Goal: Check status: Check status

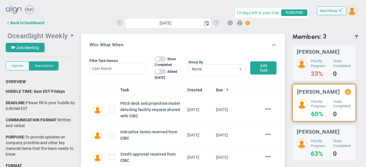
click at [17, 33] on span "OceanSight Weekly" at bounding box center [37, 36] width 60 height 8
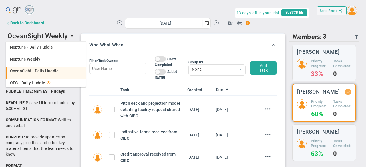
click at [23, 71] on span "OceanSight - Daily Huddle" at bounding box center [34, 71] width 49 height 4
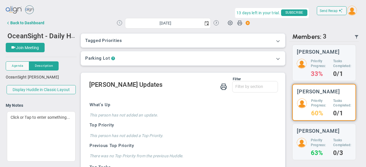
click at [117, 21] on button at bounding box center [119, 22] width 5 height 5
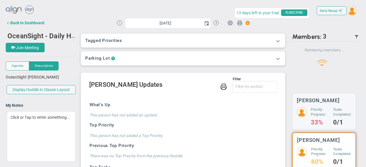
click at [117, 21] on button at bounding box center [119, 22] width 5 height 5
click at [117, 23] on button at bounding box center [119, 22] width 5 height 5
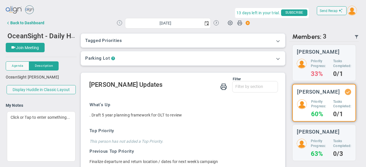
click at [117, 21] on button at bounding box center [119, 22] width 5 height 5
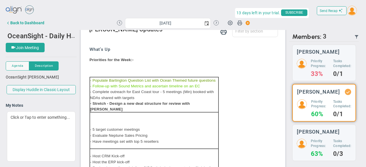
scroll to position [86, 0]
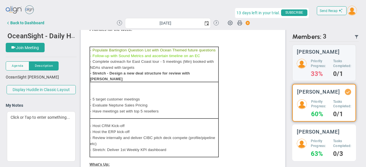
click at [320, 149] on h5 "Priority Progress:" at bounding box center [320, 144] width 18 height 10
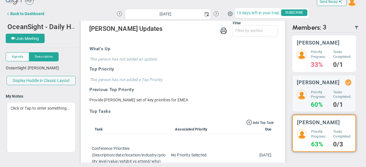
click at [314, 51] on div "Tyler Van Schoonhoven Priority Progress: 33% Tasks Completed: 0/1" at bounding box center [324, 53] width 64 height 37
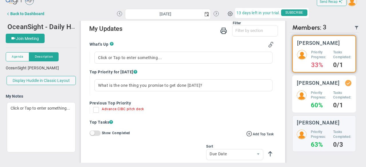
click at [336, 100] on h5 "Tasks Completed:" at bounding box center [342, 96] width 18 height 10
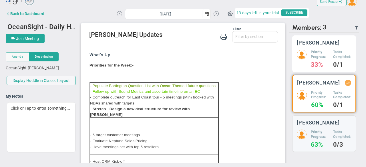
scroll to position [41, 0]
click at [320, 45] on h3 "[PERSON_NAME]" at bounding box center [318, 42] width 43 height 5
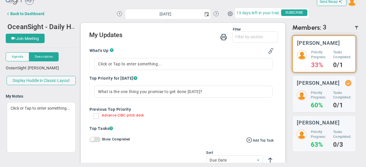
scroll to position [47, 0]
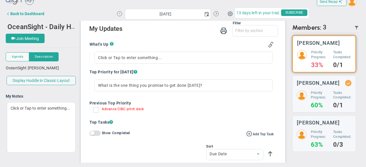
click at [117, 13] on button at bounding box center [119, 13] width 5 height 5
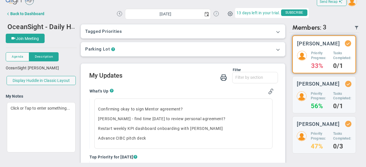
click at [213, 13] on button at bounding box center [215, 13] width 5 height 5
type input "[DATE]"
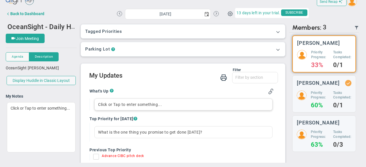
click at [130, 103] on div "Click or Tap to enter something..." at bounding box center [183, 105] width 178 height 12
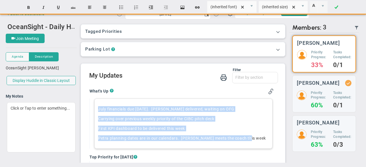
drag, startPoint x: 249, startPoint y: 141, endPoint x: 95, endPoint y: 107, distance: 157.8
click at [95, 107] on div "July financials due Wednesday. Neptune delivered, waiting on OFG Carrying over …" at bounding box center [183, 124] width 178 height 50
copy div "July financials due Wednesday. Neptune delivered, waiting on OFG Carrying over …"
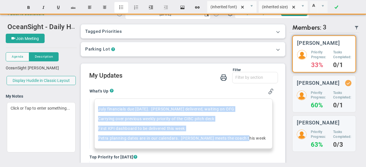
click at [120, 5] on button "Insert unordered list" at bounding box center [121, 7] width 14 height 11
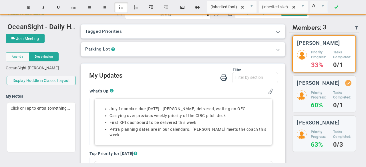
click at [214, 131] on li "Petra planning dates are in our calendars. [PERSON_NAME] meets the coach this w…" at bounding box center [188, 132] width 159 height 11
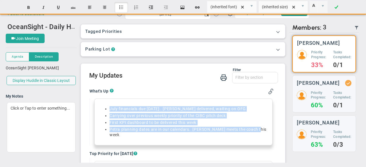
drag, startPoint x: 165, startPoint y: 119, endPoint x: 86, endPoint y: 107, distance: 80.3
copy ul "July financials due Wednesday. Neptune delivered, waiting on OFG Carrying over …"
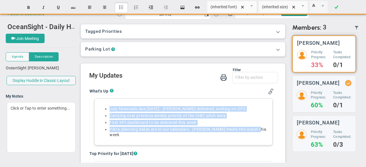
click at [172, 121] on li "First KPI dashboard to be delivered this week" at bounding box center [188, 122] width 159 height 5
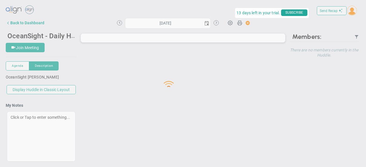
type input "[DATE]"
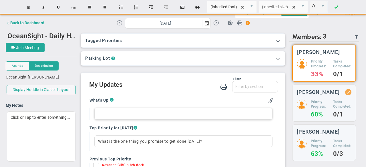
click at [137, 113] on div at bounding box center [183, 114] width 178 height 12
paste div
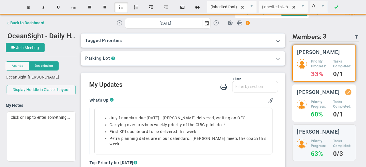
click at [322, 109] on h5 "Priority Progress:" at bounding box center [320, 105] width 18 height 10
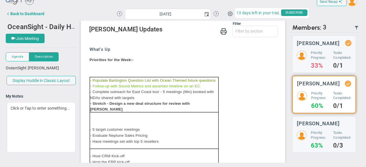
scroll to position [18, 0]
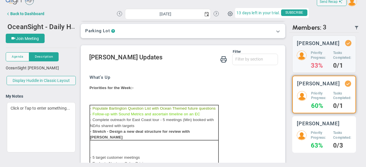
click at [321, 134] on div "[PERSON_NAME] Priority Progress: 63% Tasks Completed: 0/3" at bounding box center [324, 134] width 64 height 37
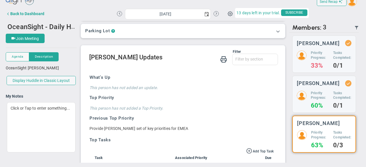
scroll to position [47, 0]
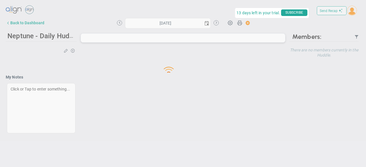
type input "[DATE]"
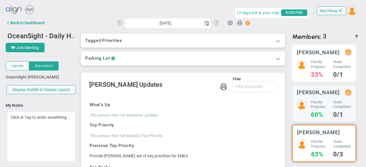
click at [337, 55] on h3 "[PERSON_NAME]" at bounding box center [318, 52] width 43 height 5
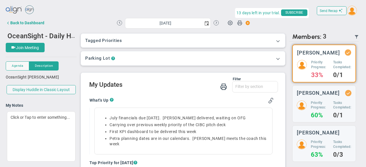
scroll to position [9, 0]
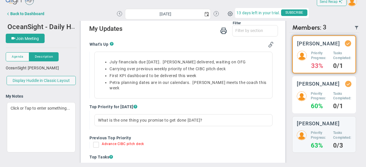
click at [321, 95] on div "Craig Churchill Priority Progress: 60% Tasks Completed: 0/1" at bounding box center [324, 94] width 64 height 37
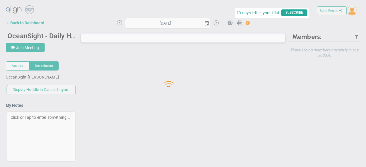
type input "[DATE]"
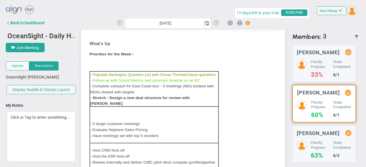
scroll to position [57, 0]
